Goal: Leave review/rating: Share an evaluation or opinion about a product, service, or content

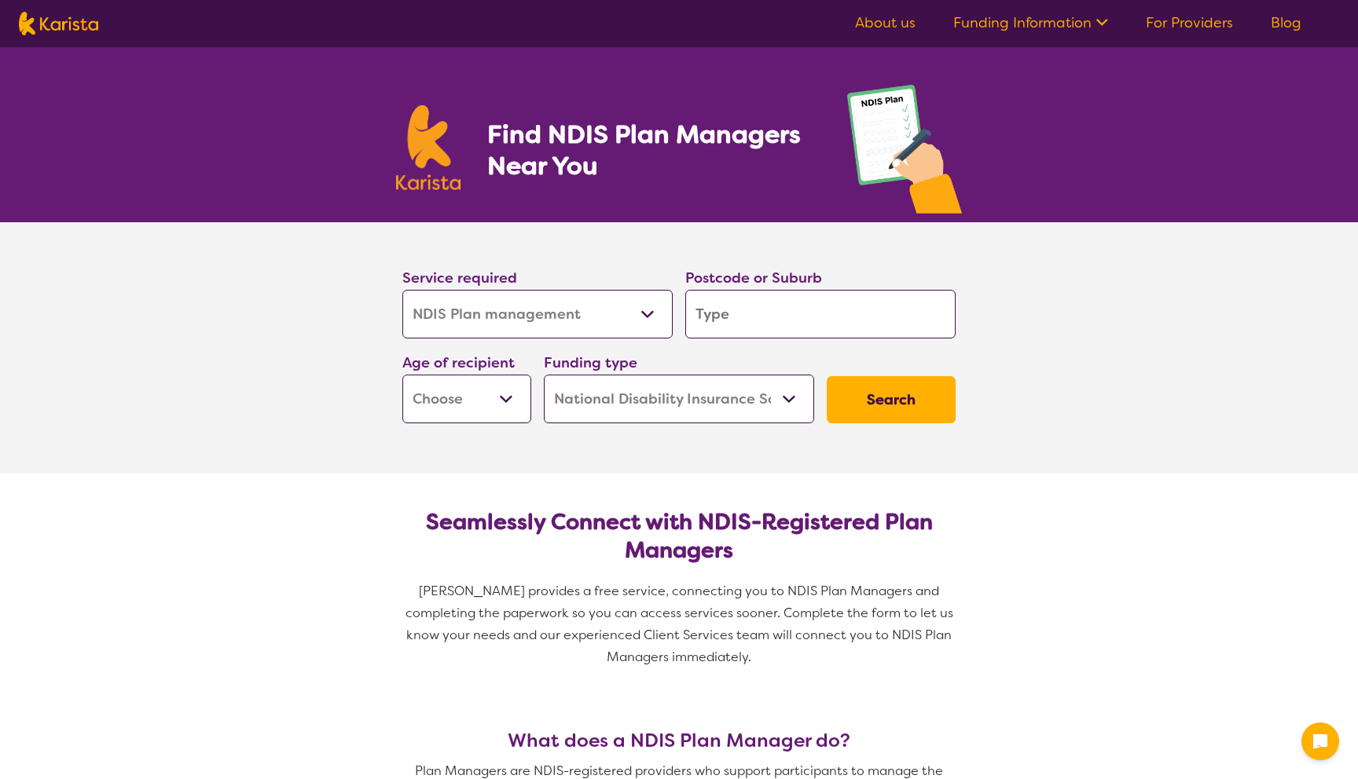
select select "NDIS Plan management"
select select "NDIS"
select select "NDIS Plan management"
select select "NDIS"
click at [818, 324] on input "search" at bounding box center [820, 314] width 270 height 49
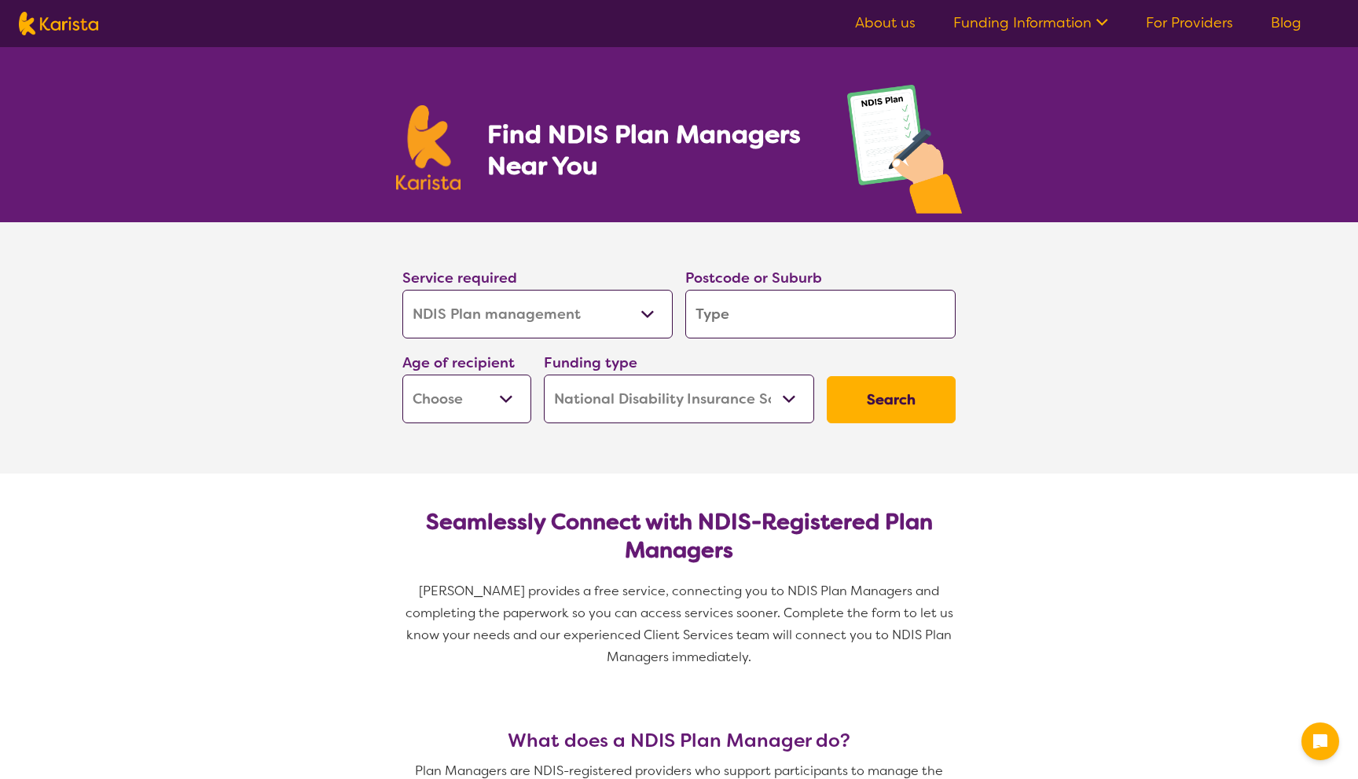
type input "2"
type input "28"
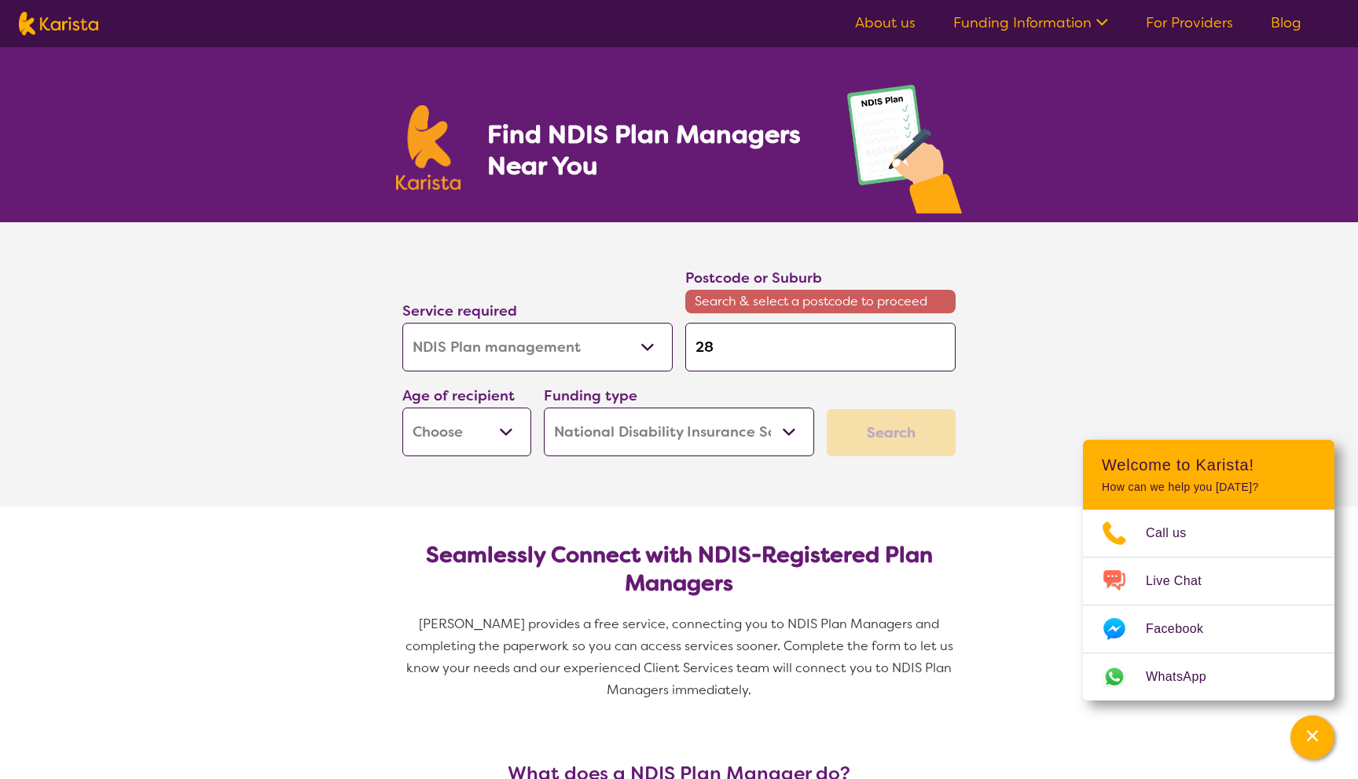
type input "287"
type input "2871"
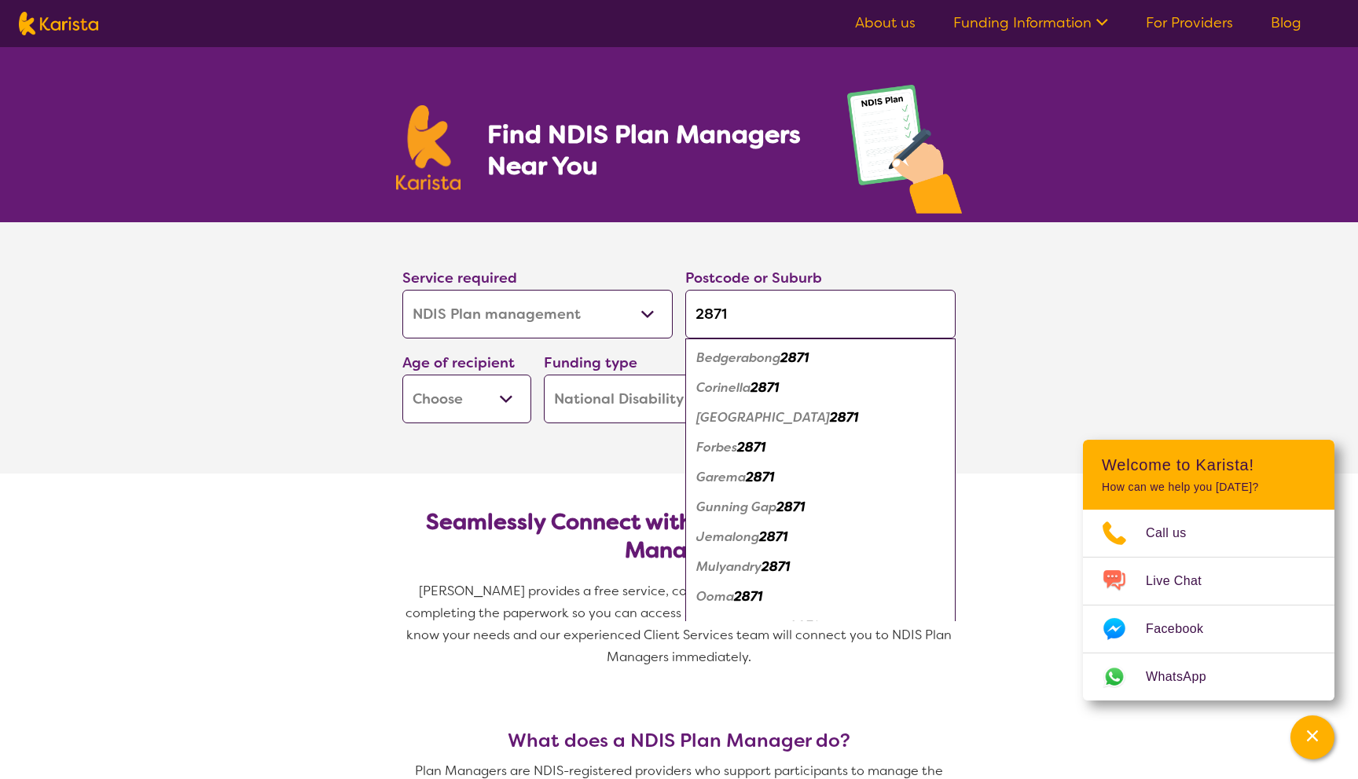
type input "2871"
click at [715, 445] on em "Forbes" at bounding box center [716, 447] width 41 height 16
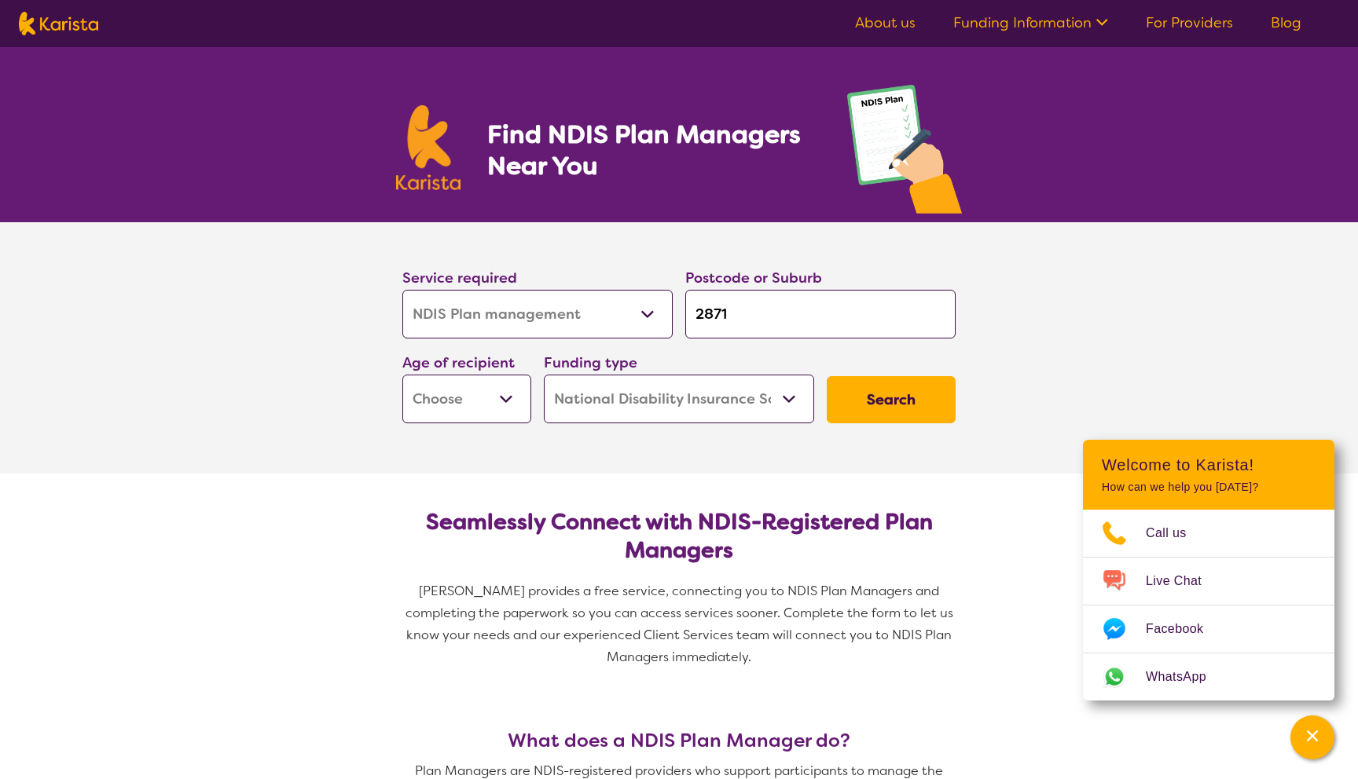
click at [435, 411] on select "Early Childhood - 0 to 9 Child - 10 to 11 Adolescent - 12 to 17 Adult - 18 to 6…" at bounding box center [466, 399] width 129 height 49
select select "EC"
click at [402, 375] on select "Early Childhood - 0 to 9 Child - 10 to 11 Adolescent - 12 to 17 Adult - 18 to 6…" at bounding box center [466, 399] width 129 height 49
select select "EC"
click at [682, 402] on select "Home Care Package (HCP) National Disability Insurance Scheme (NDIS) I don't know" at bounding box center [679, 399] width 270 height 49
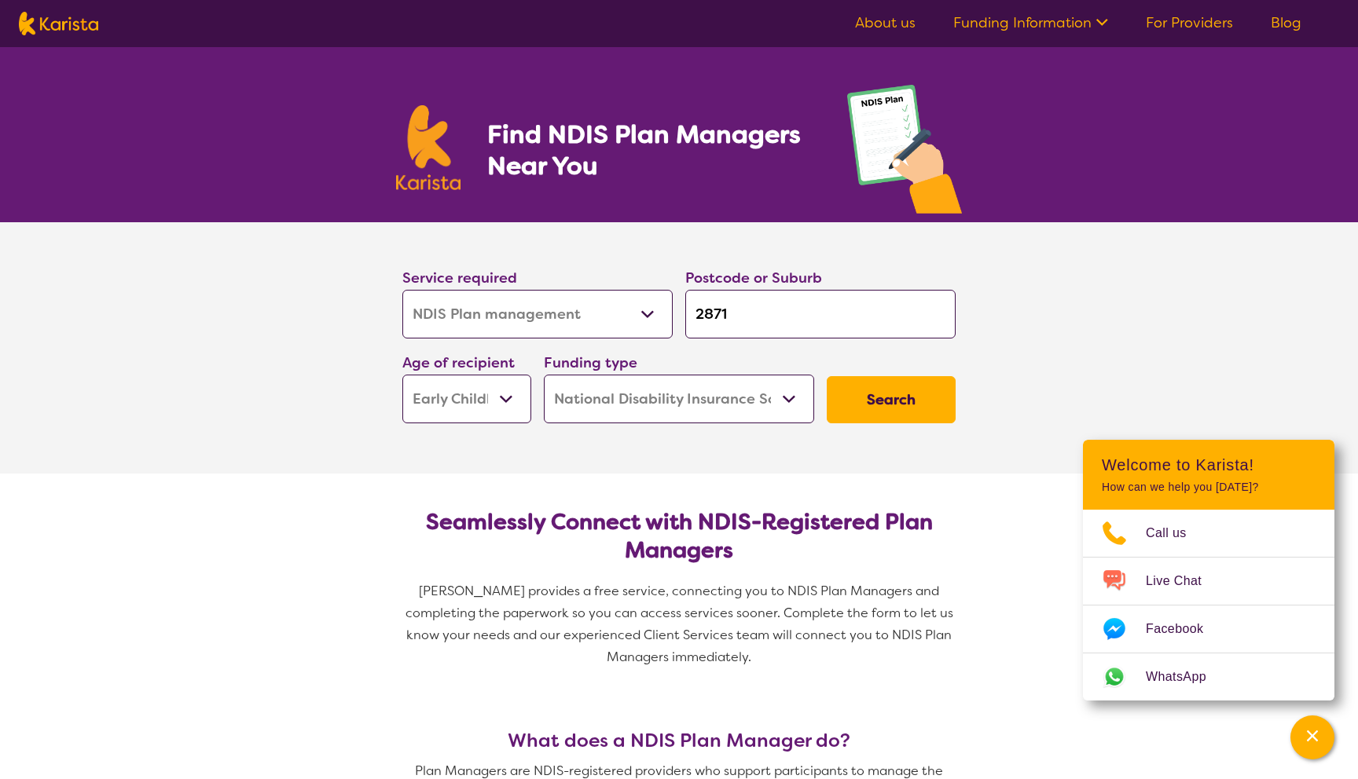
click at [544, 375] on select "Home Care Package (HCP) National Disability Insurance Scheme (NDIS) I don't know" at bounding box center [679, 399] width 270 height 49
click at [922, 390] on button "Search" at bounding box center [891, 399] width 129 height 47
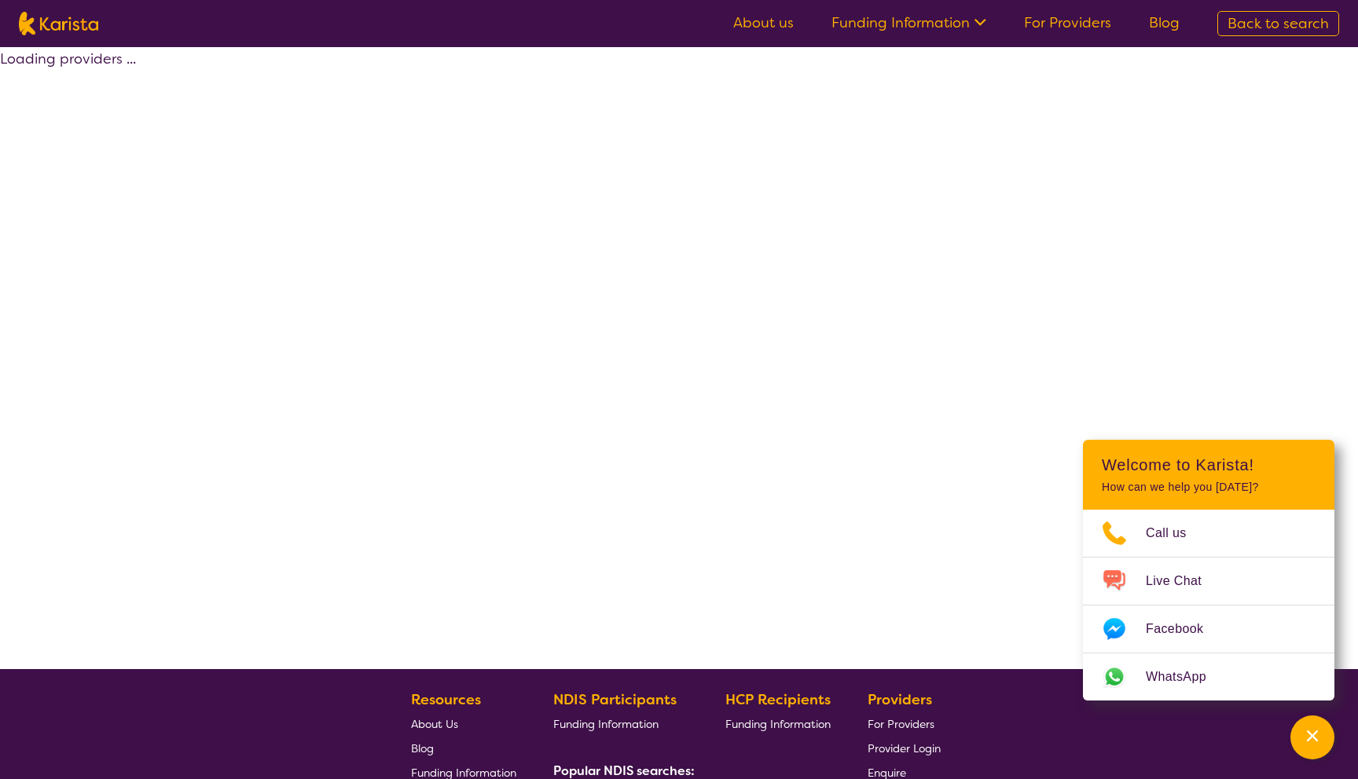
select select "by_score"
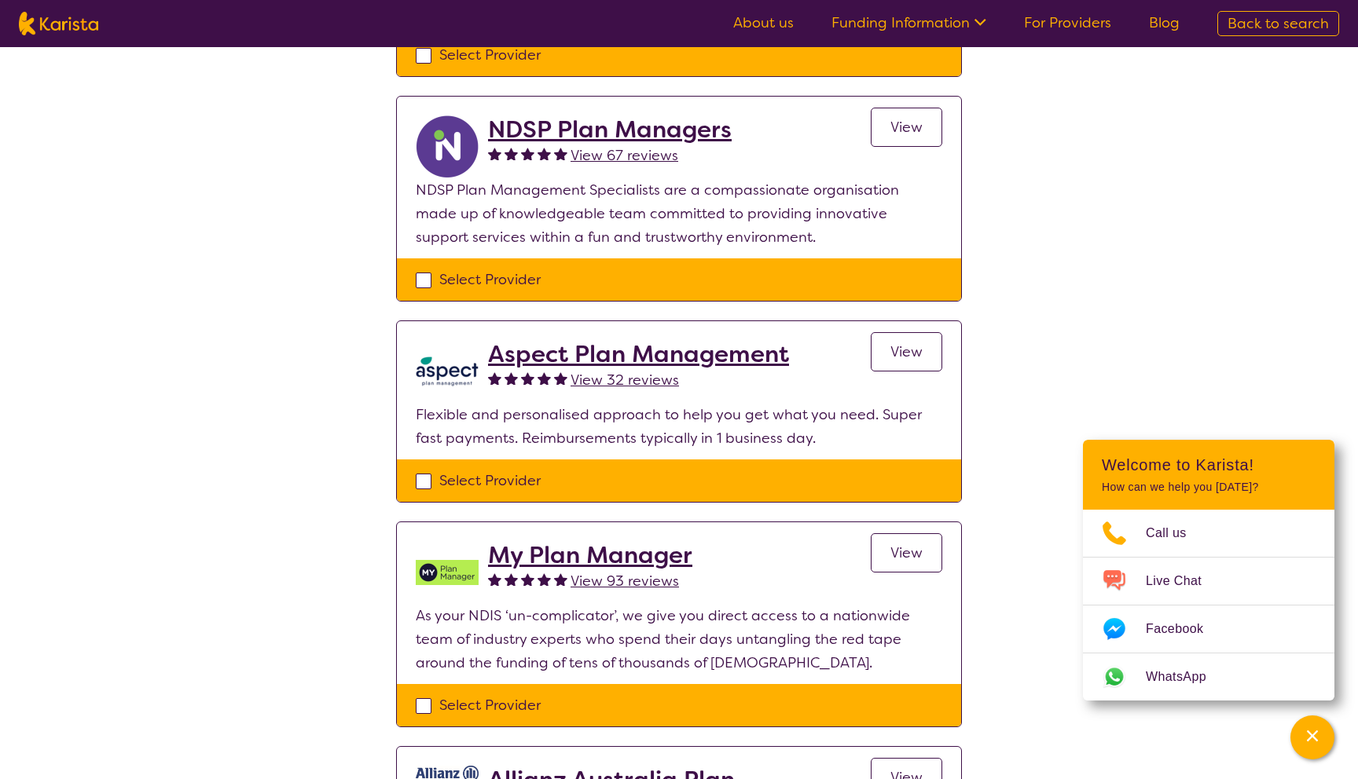
scroll to position [593, 0]
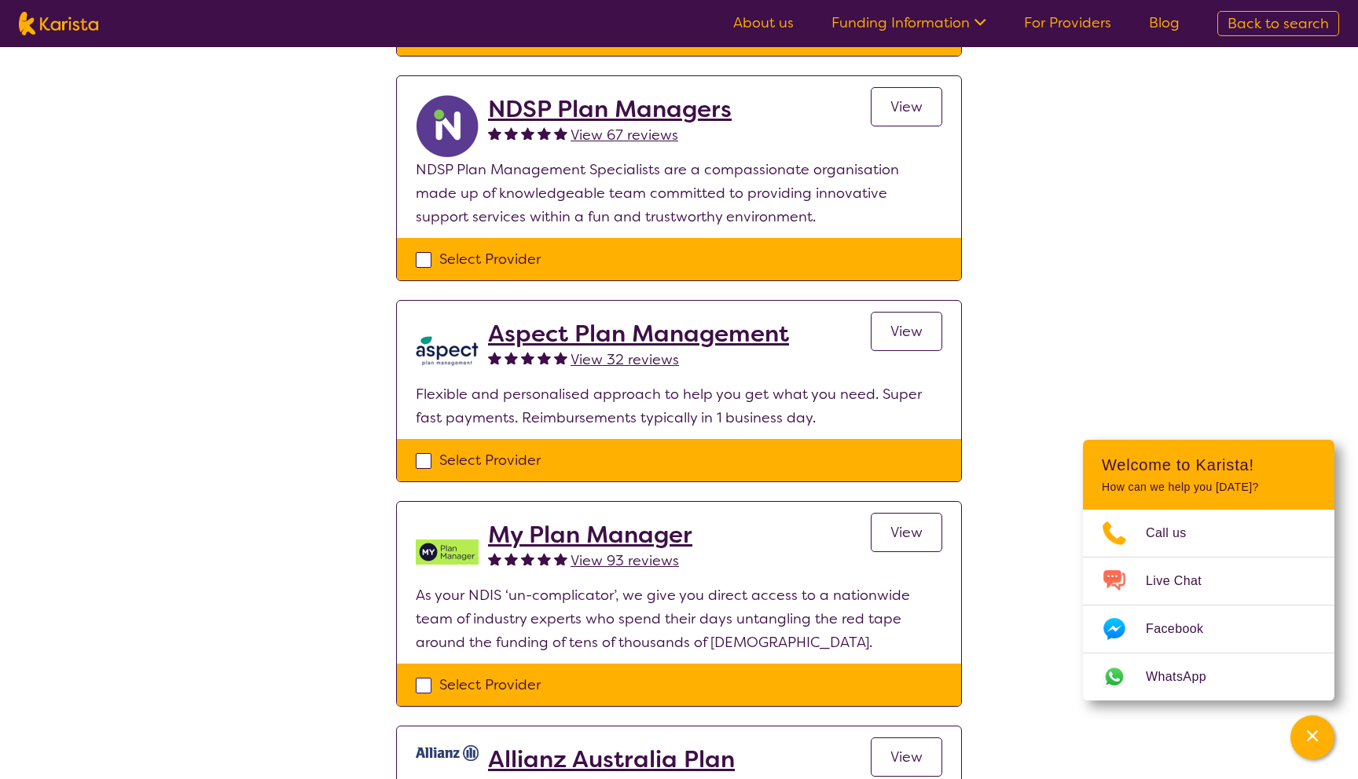
click at [1190, 394] on div "Select one or more providers and click the 'NEXT' button to proceed 1 - 7 of 7 …" at bounding box center [679, 329] width 1358 height 1751
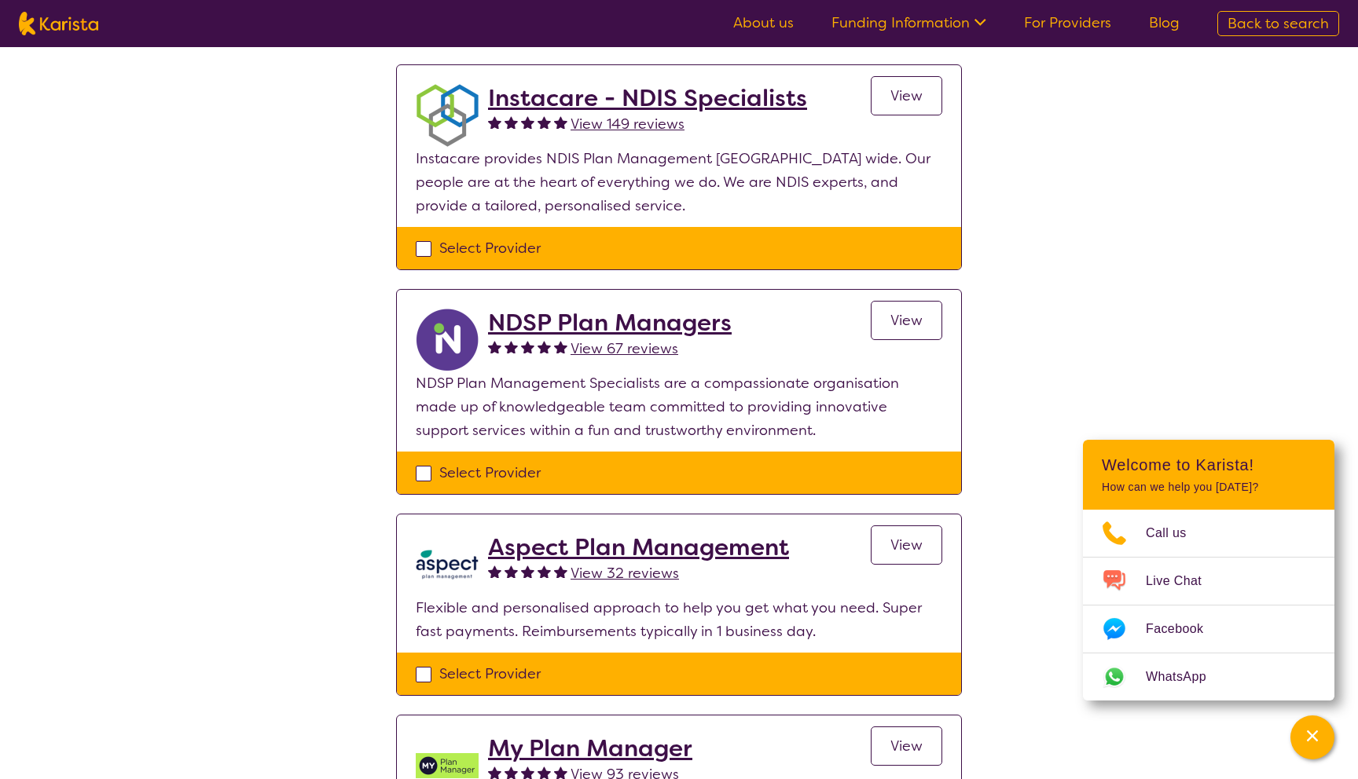
scroll to position [0, 0]
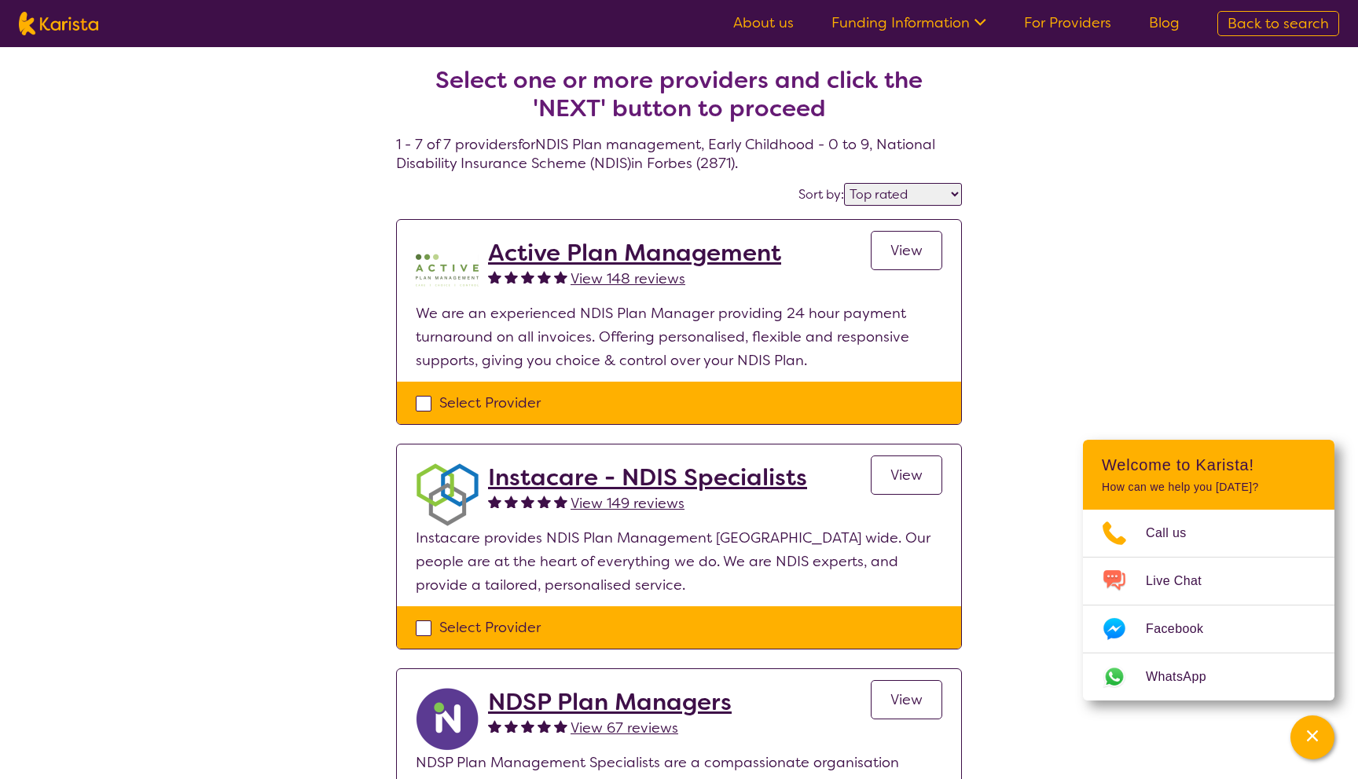
click at [540, 343] on p "We are an experienced NDIS Plan Manager providing 24 hour payment turnaround on…" at bounding box center [679, 337] width 526 height 71
click at [570, 247] on h2 "Active Plan Management" at bounding box center [634, 253] width 293 height 28
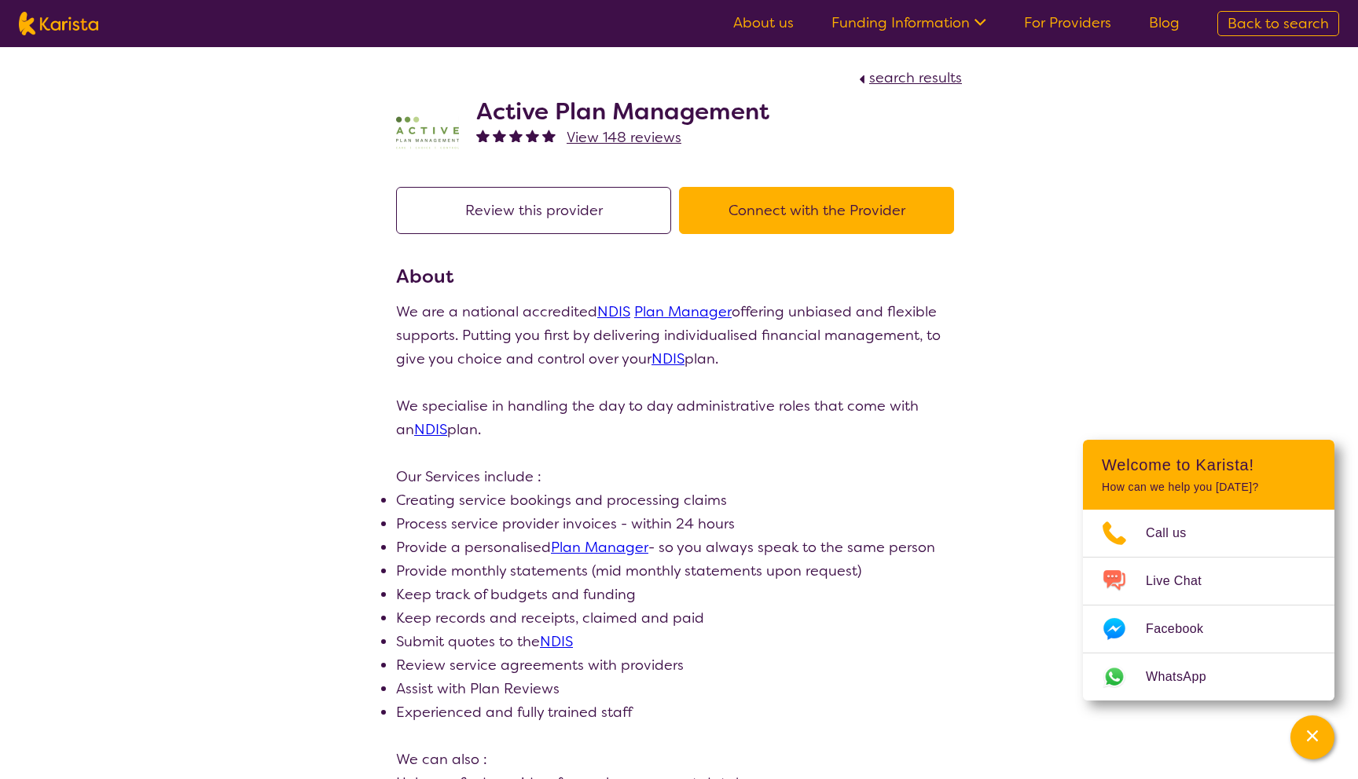
click at [548, 213] on button "Review this provider" at bounding box center [533, 210] width 275 height 47
